Goal: Task Accomplishment & Management: Use online tool/utility

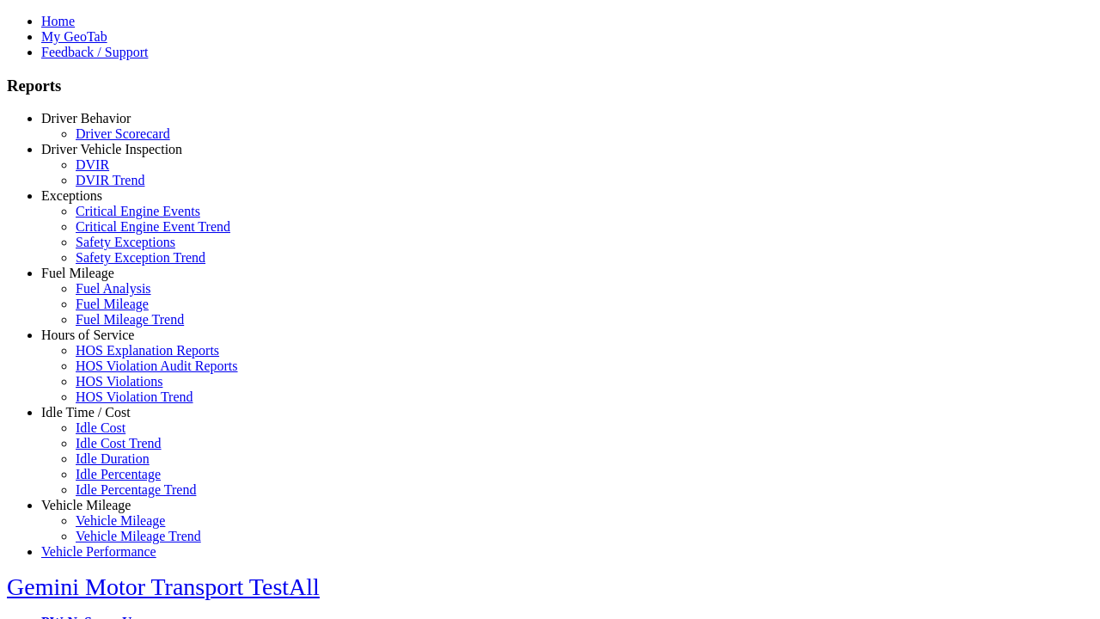
click at [99, 342] on link "Hours of Service" at bounding box center [87, 334] width 93 height 15
click at [112, 388] on link "HOS Violations" at bounding box center [119, 381] width 87 height 15
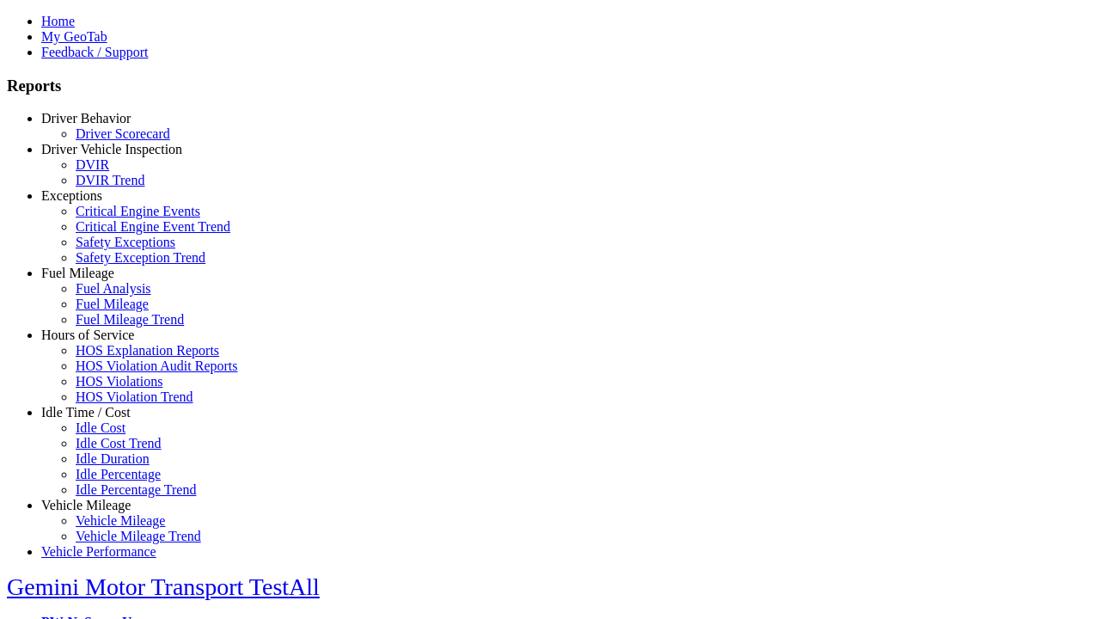
type input "**********"
